Goal: Information Seeking & Learning: Learn about a topic

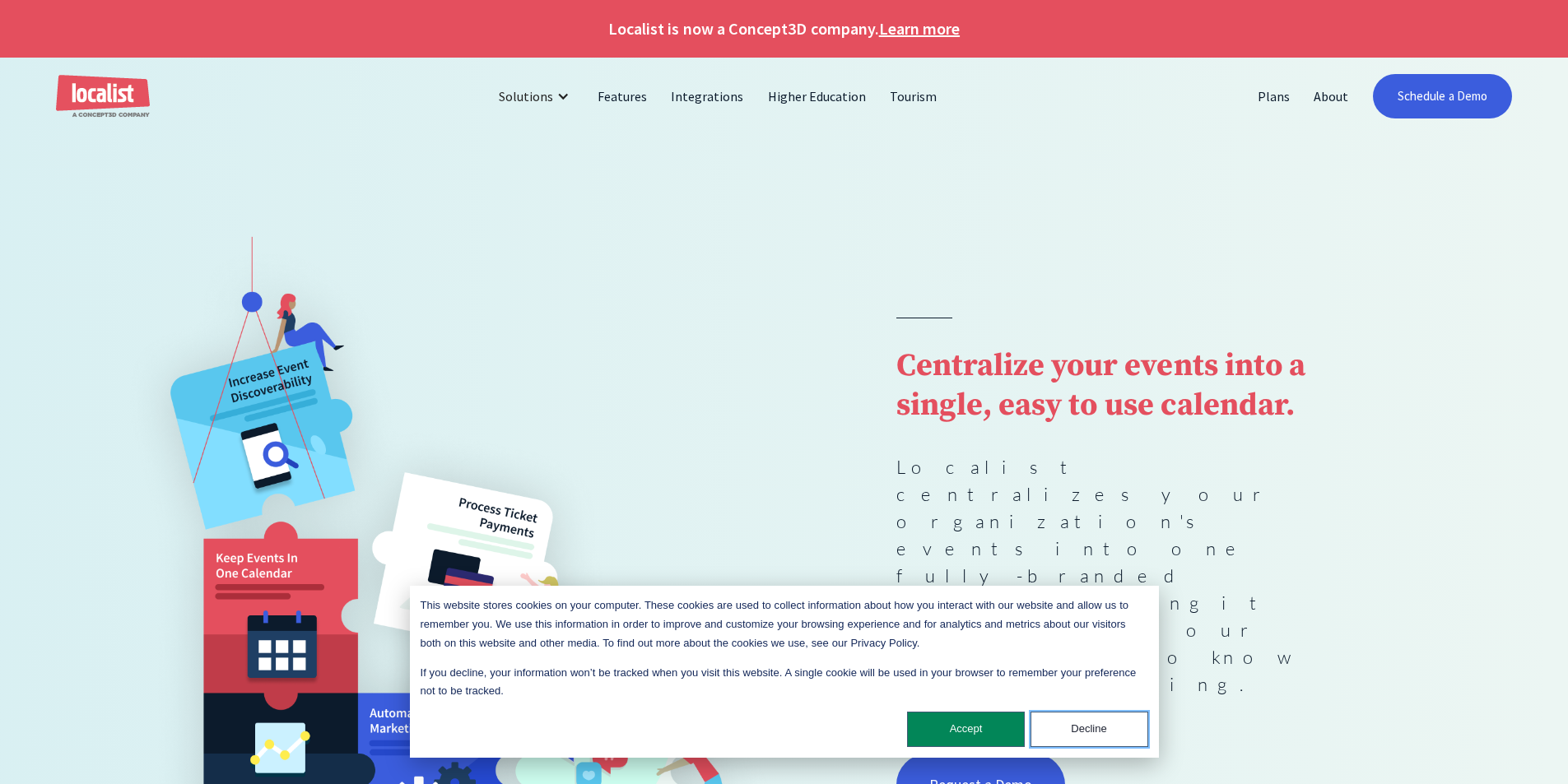
click at [1110, 728] on button "Decline" at bounding box center [1089, 729] width 118 height 36
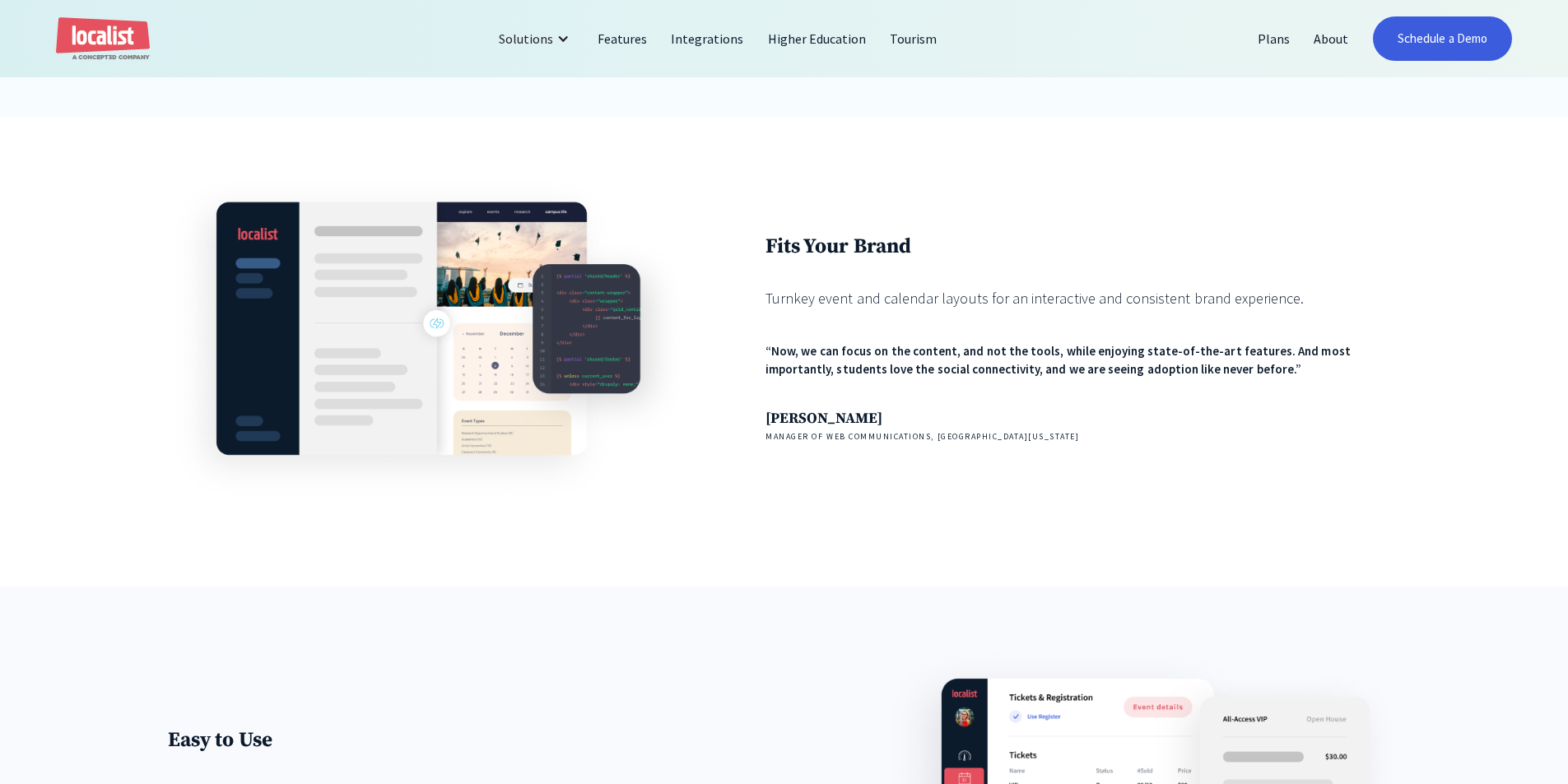
scroll to position [1751, 0]
click at [1357, 554] on div "Fits Your Brand Turnkey event and calendar layouts for an interactive and consi…" at bounding box center [784, 351] width 1568 height 470
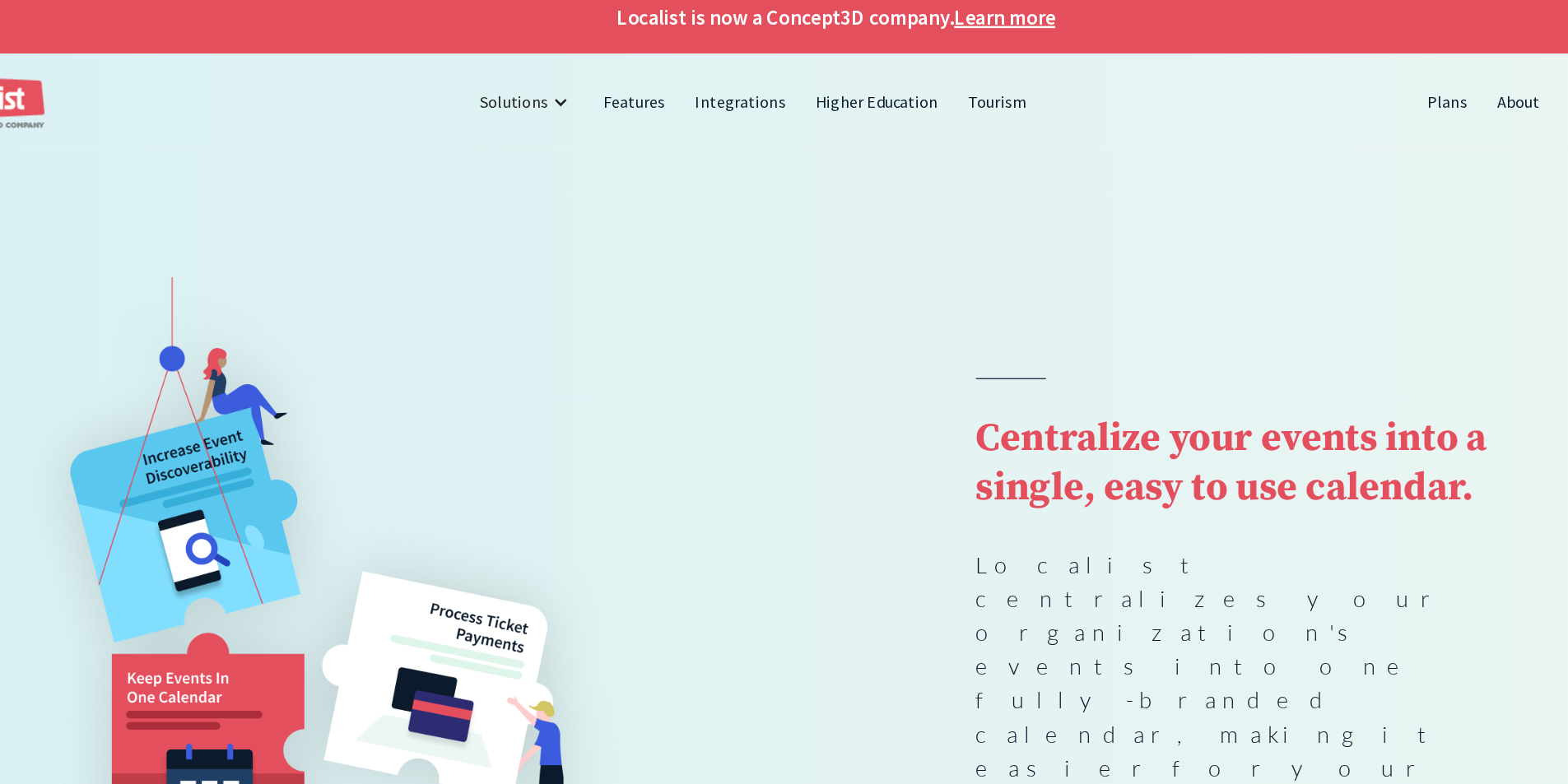
scroll to position [0, 0]
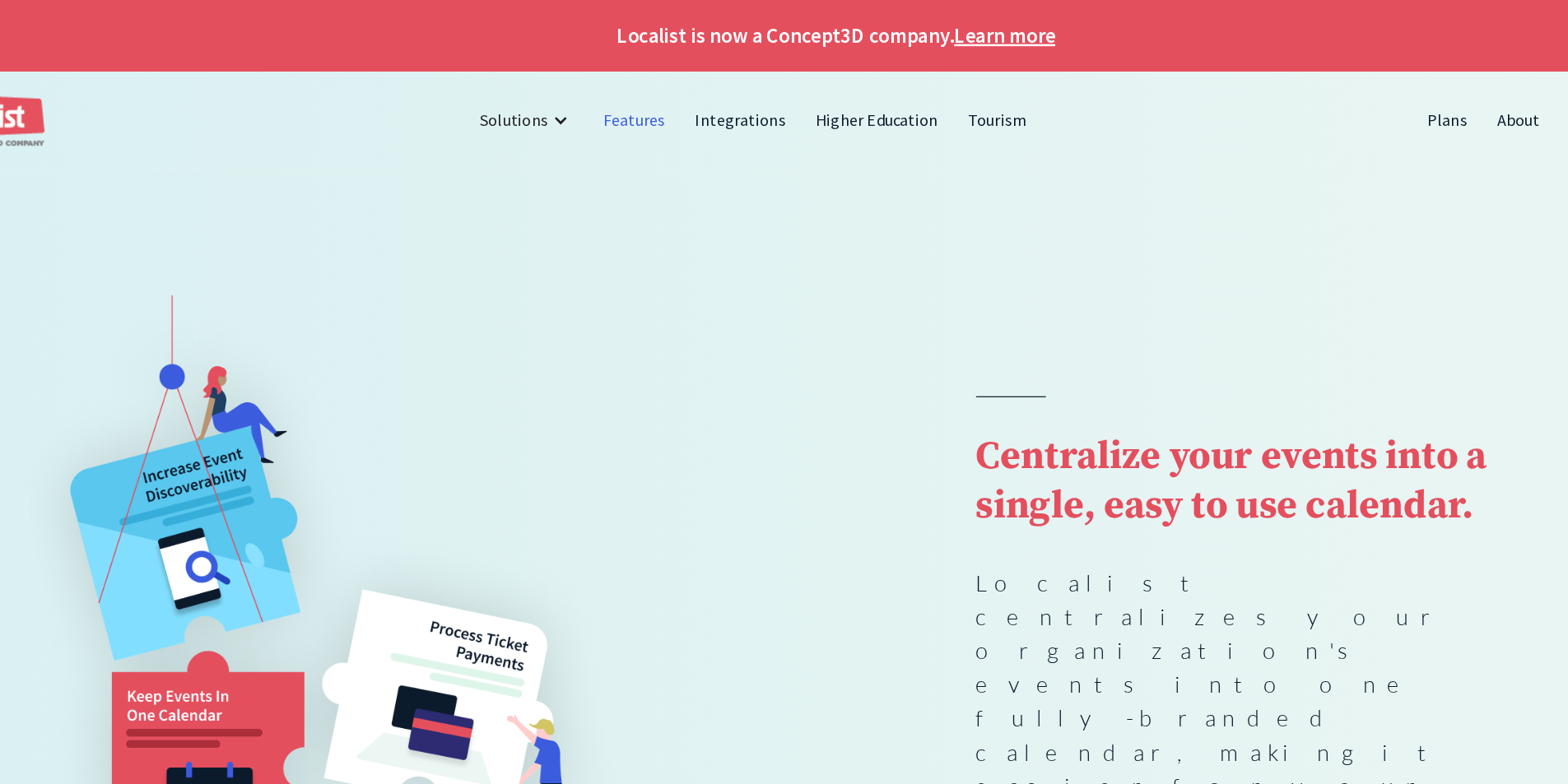
click at [643, 95] on link "Features" at bounding box center [622, 96] width 73 height 40
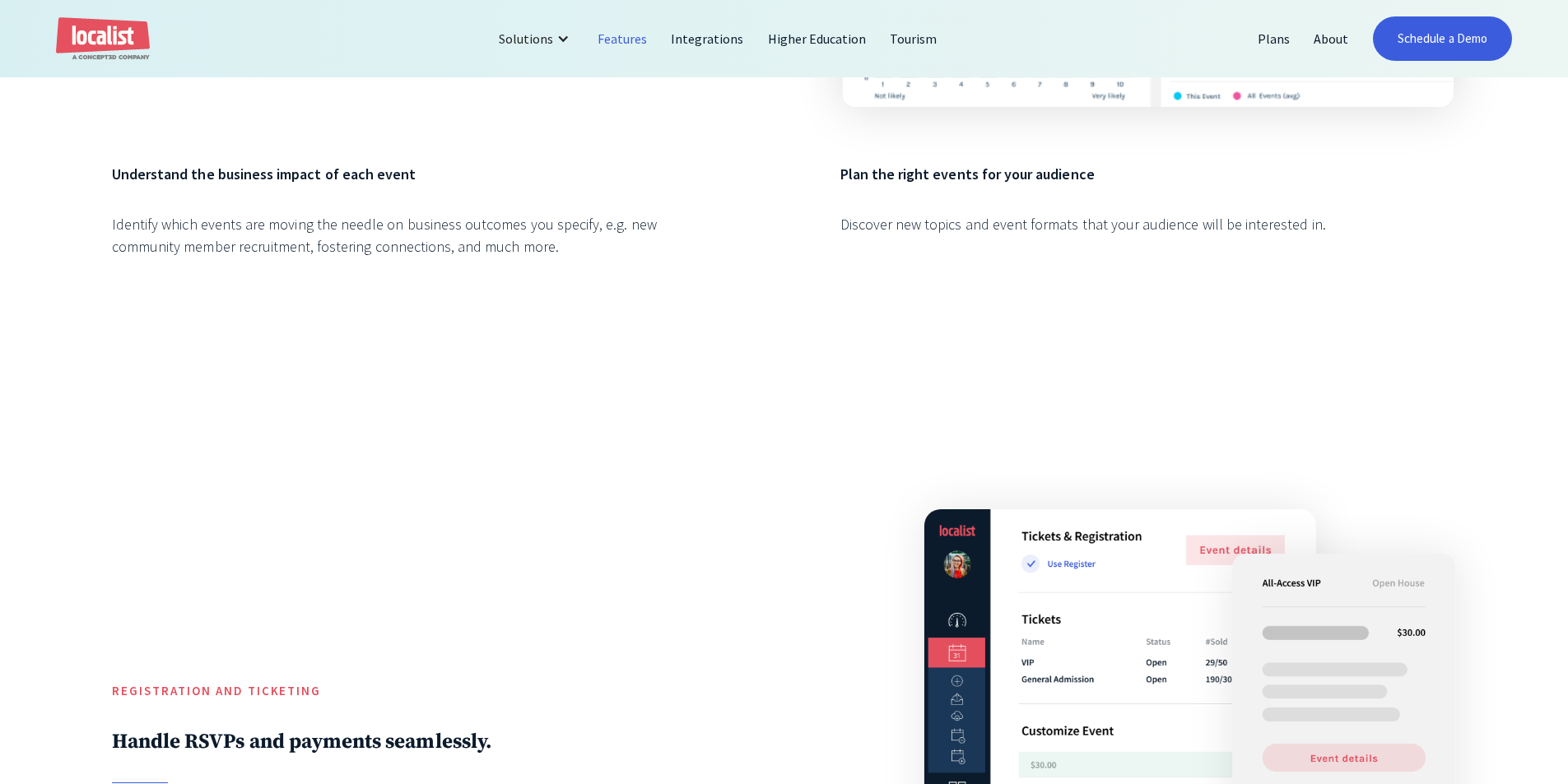
scroll to position [4091, 0]
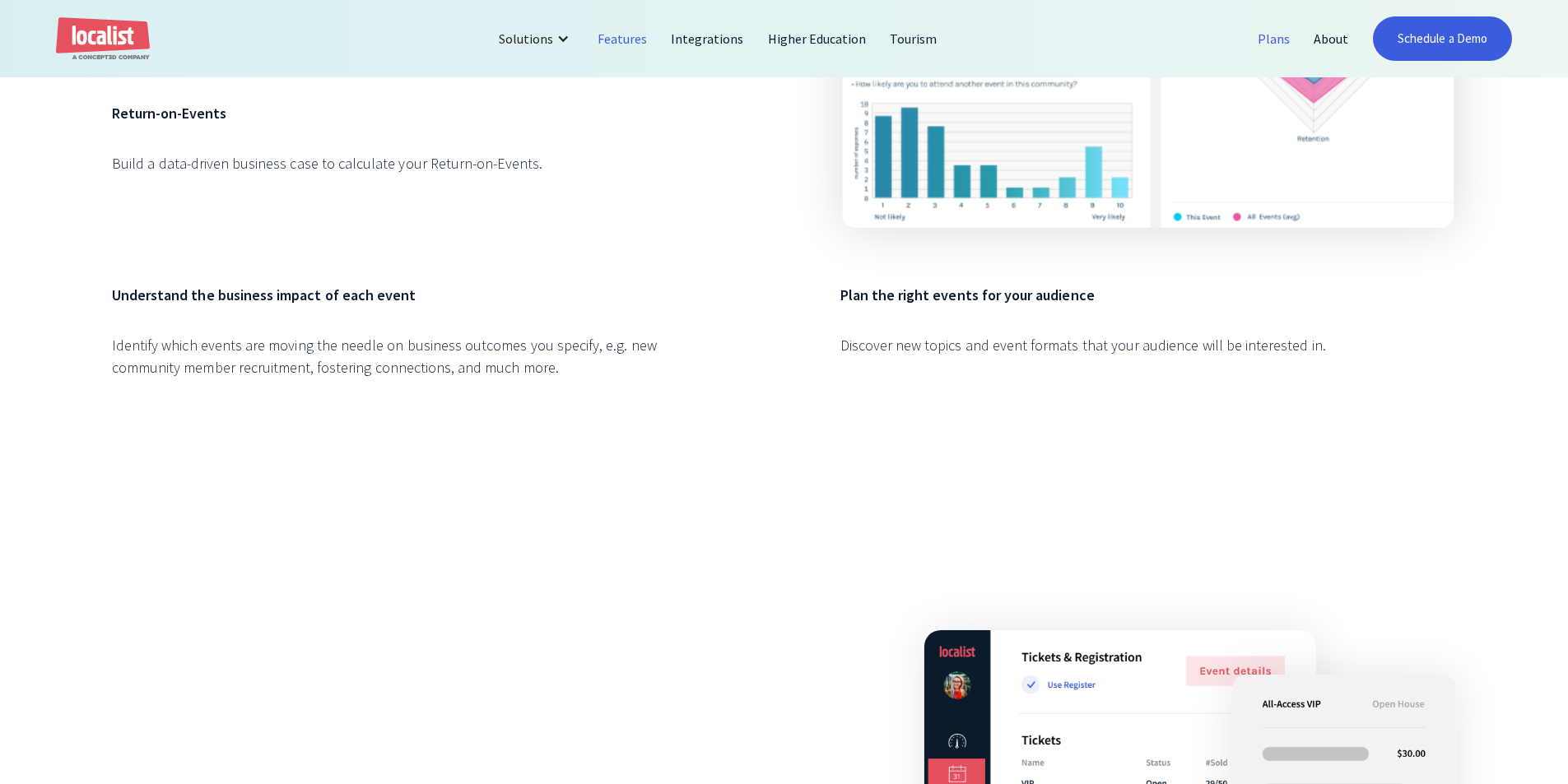
click at [1280, 37] on link "Plans" at bounding box center [1275, 39] width 56 height 40
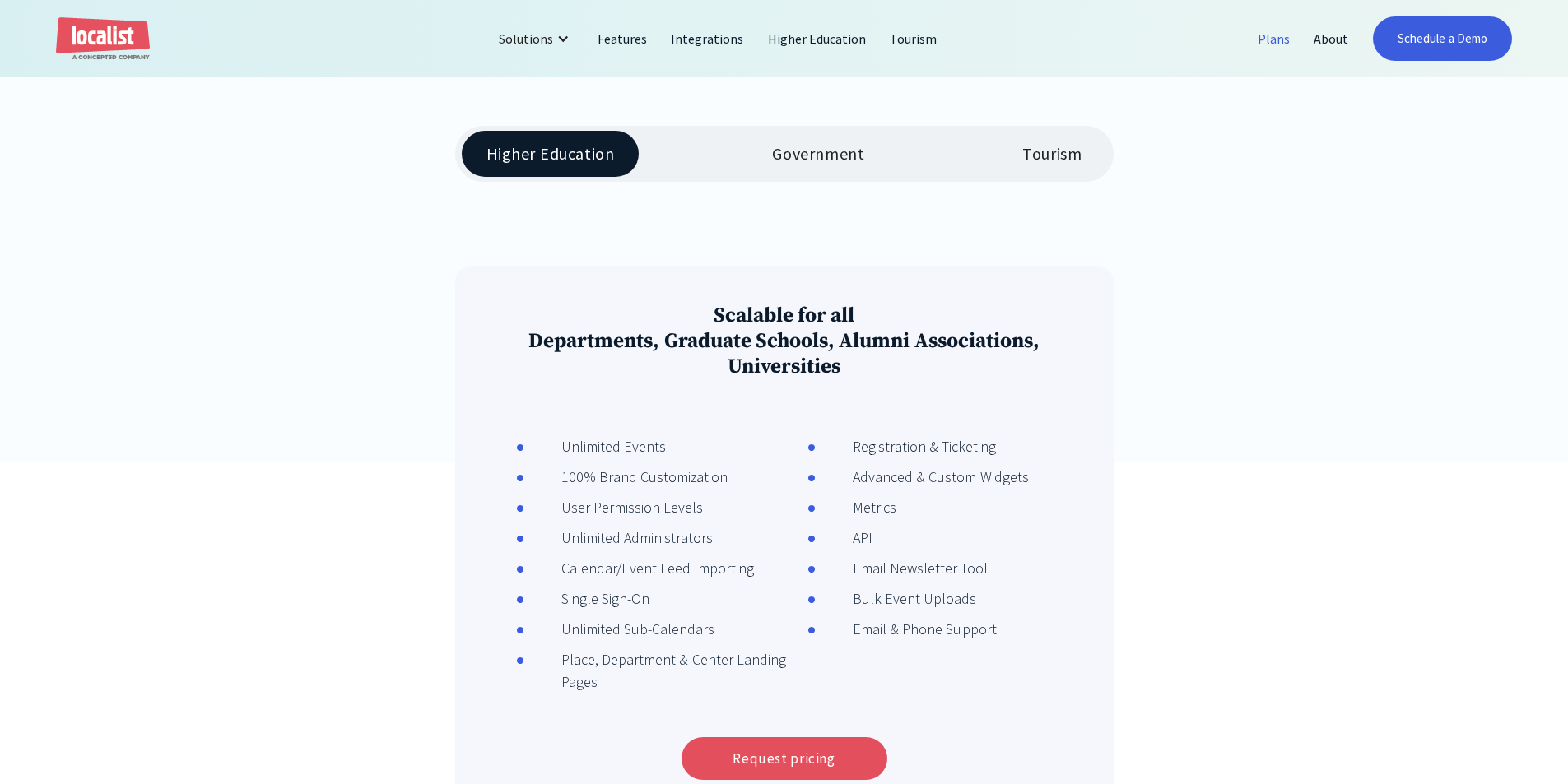
scroll to position [399, 0]
click at [811, 161] on div "Government" at bounding box center [818, 153] width 92 height 20
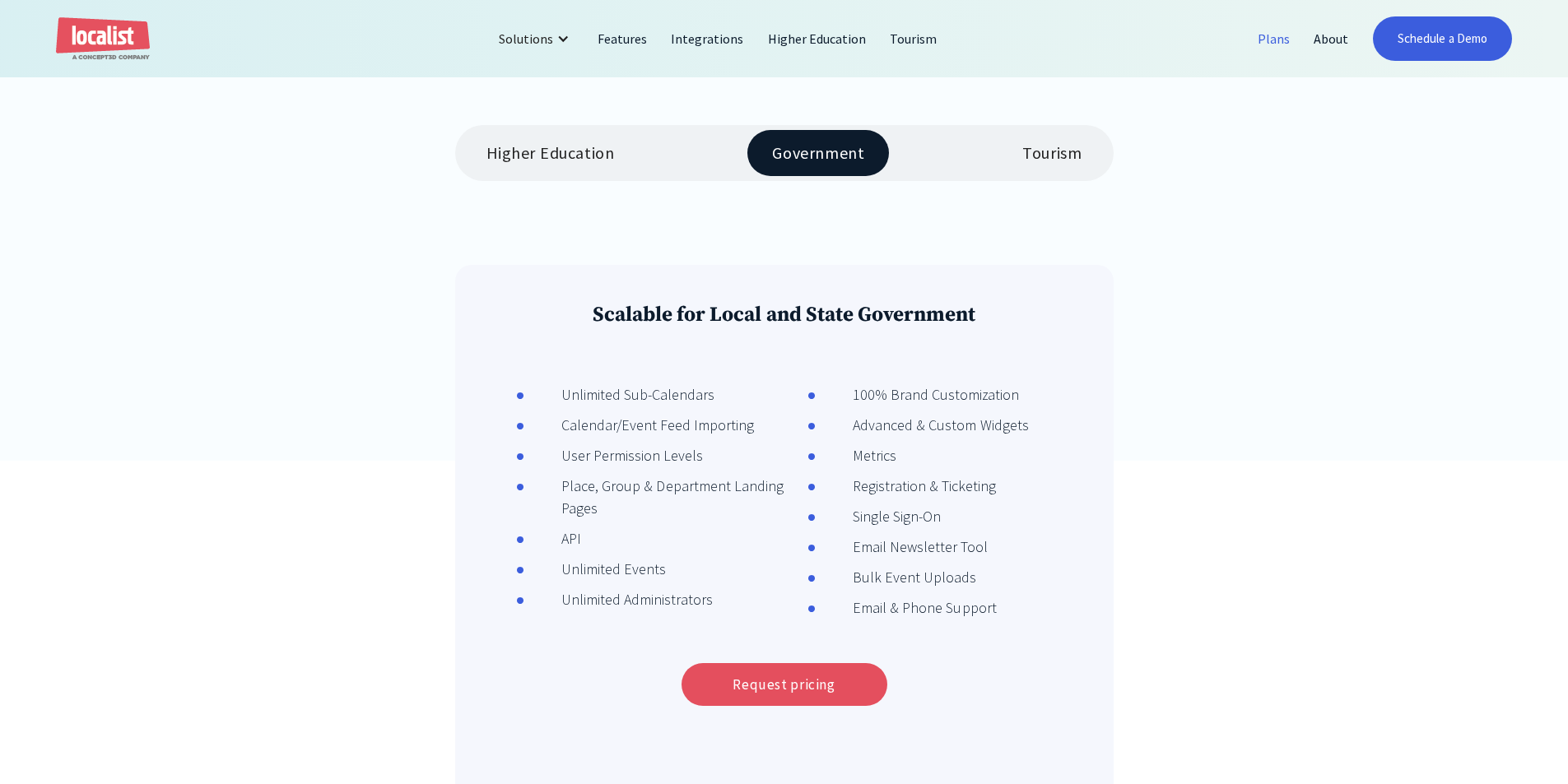
click at [1064, 152] on div "Tourism" at bounding box center [1052, 153] width 60 height 20
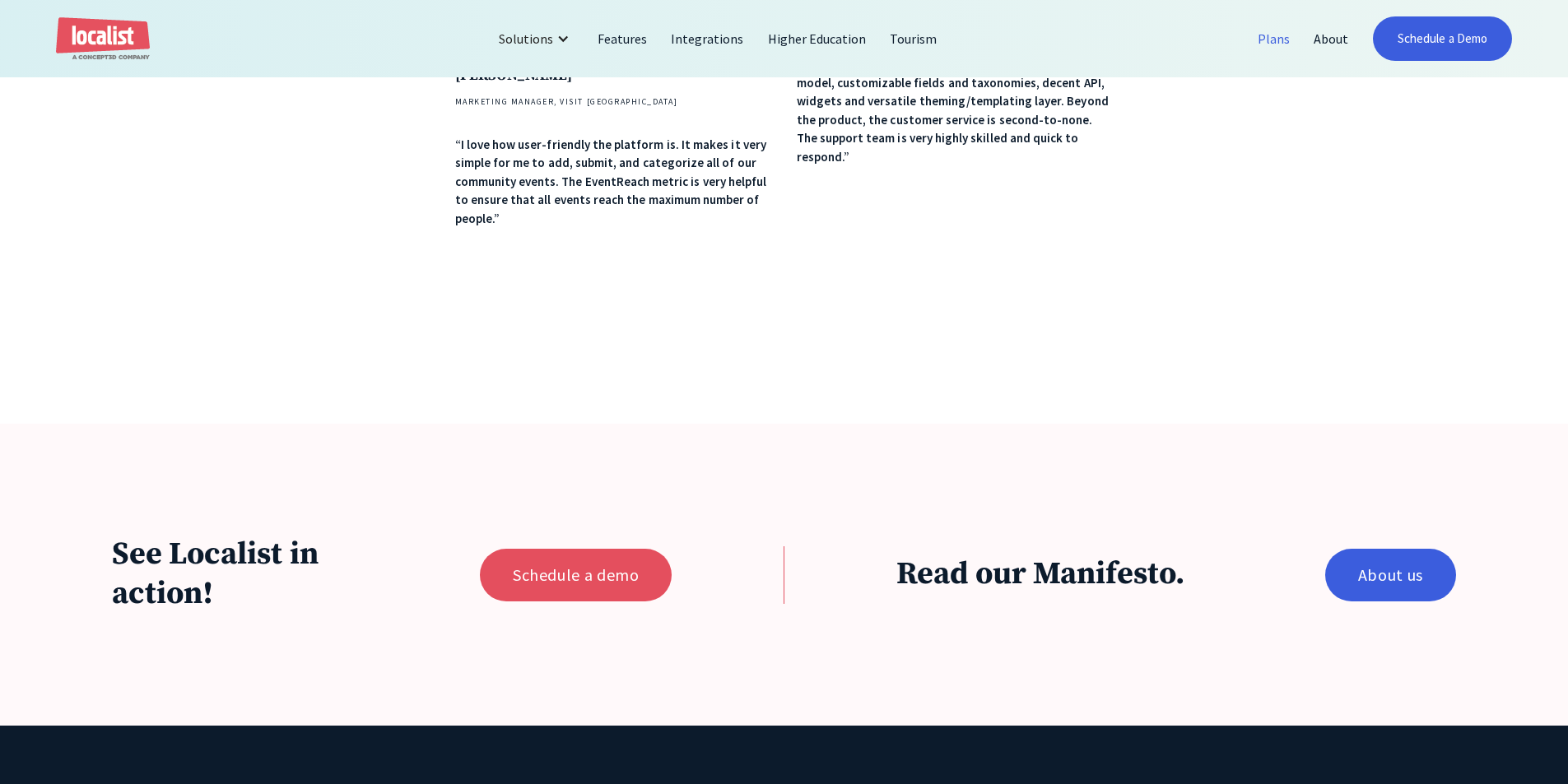
scroll to position [1348, 0]
